Goal: Information Seeking & Learning: Understand process/instructions

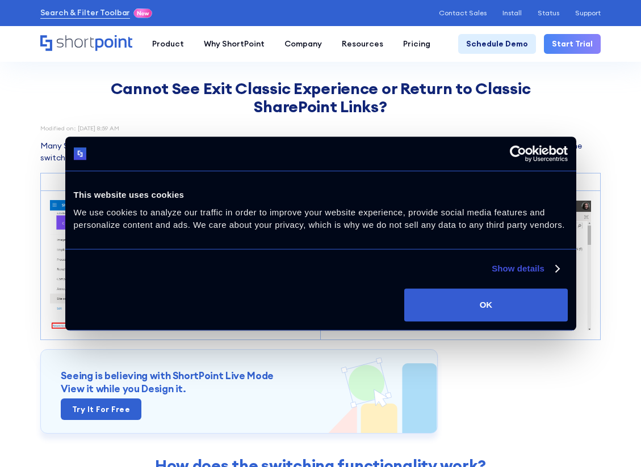
scroll to position [341, 0]
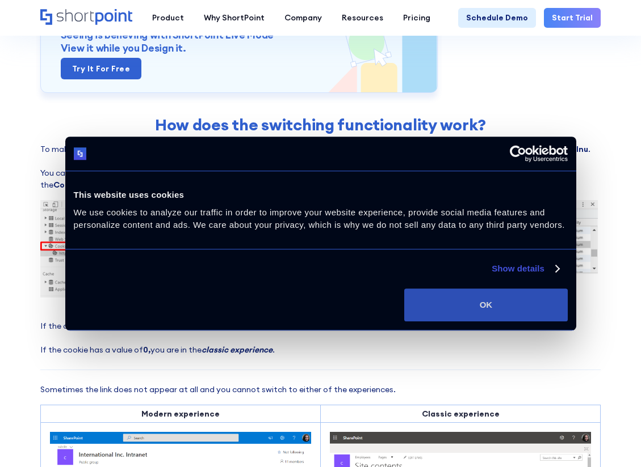
click at [525, 299] on button "OK" at bounding box center [485, 305] width 163 height 33
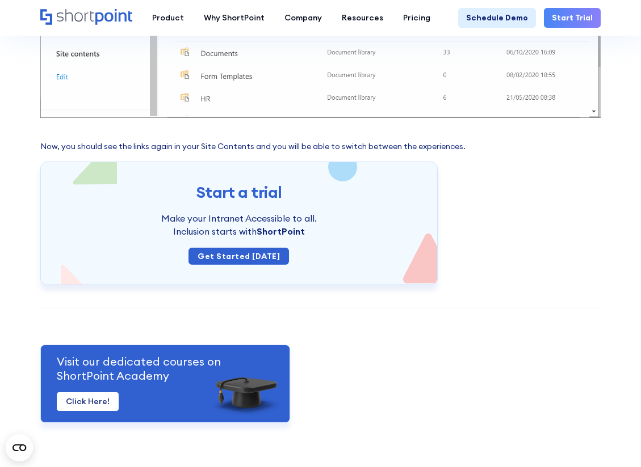
scroll to position [1648, 0]
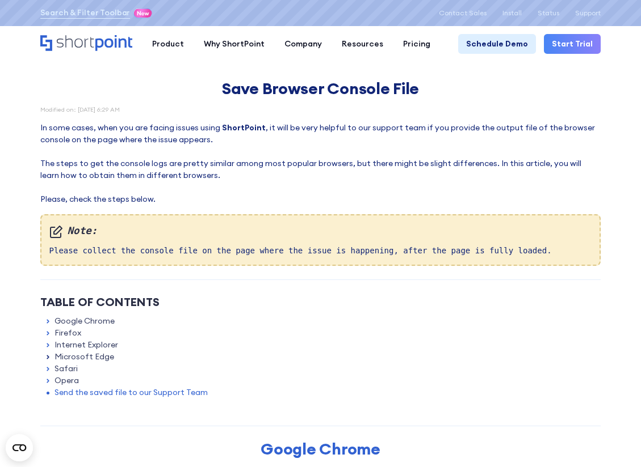
click at [50, 356] on icon at bounding box center [48, 357] width 8 height 8
click at [56, 355] on link "Microsoft Edge" at bounding box center [84, 357] width 60 height 12
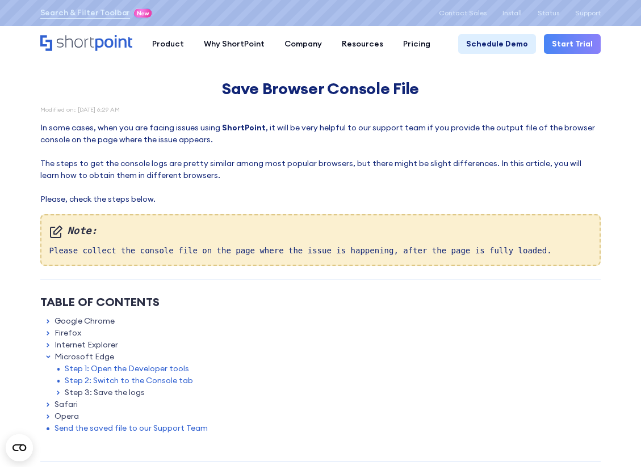
click at [117, 366] on link "Step 1: Open the Developer tools" at bounding box center [127, 369] width 124 height 12
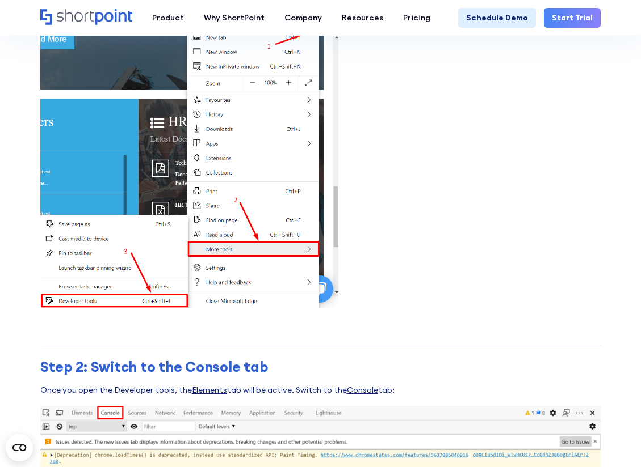
scroll to position [3803, 0]
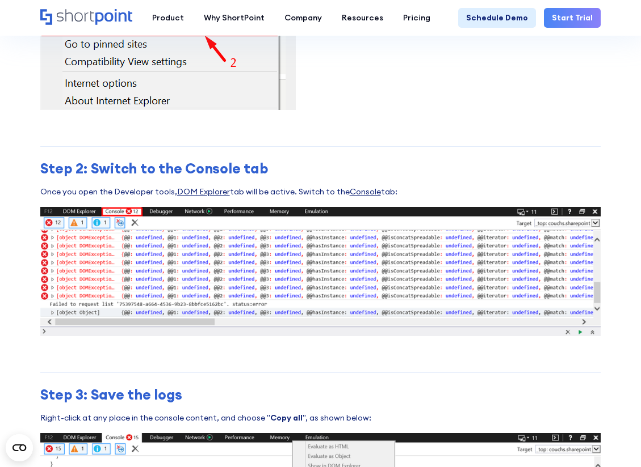
scroll to position [2270, 0]
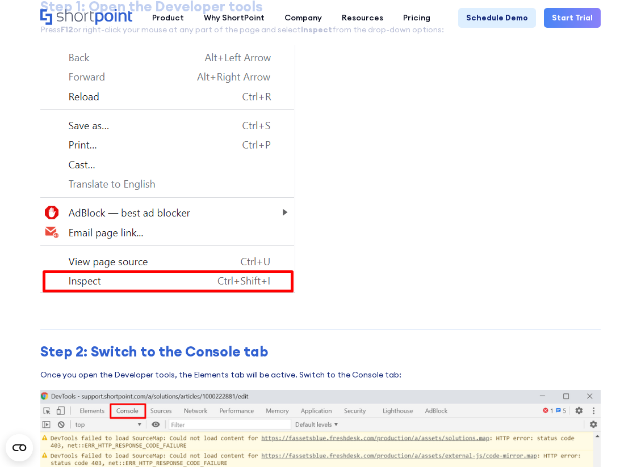
scroll to position [0, 0]
